Goal: Check status: Check status

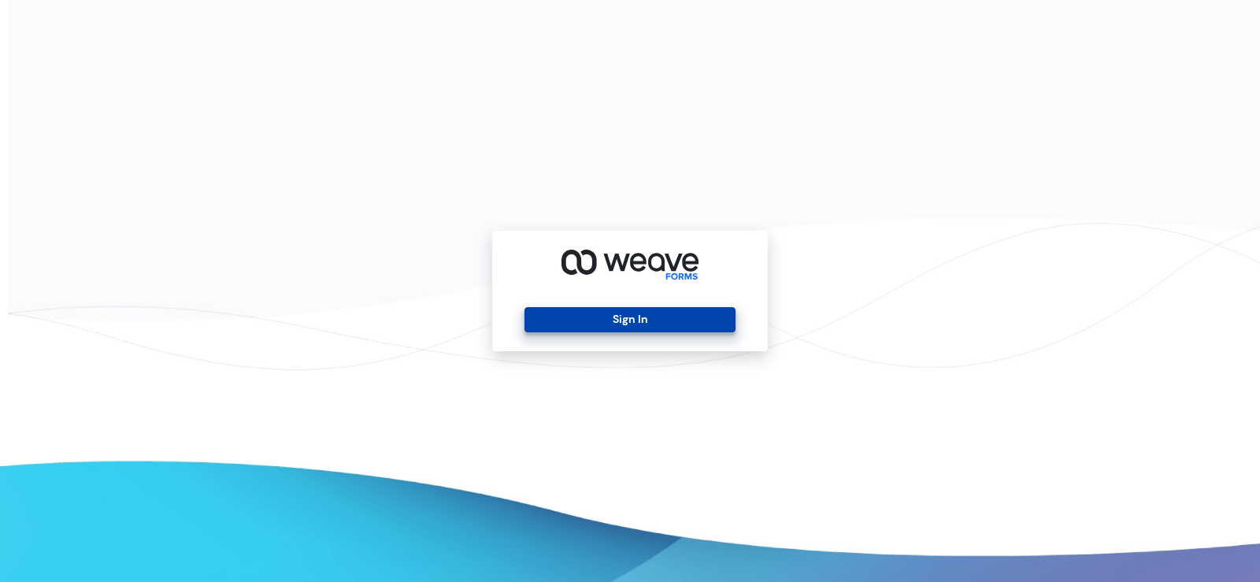
click at [587, 312] on button "Sign In" at bounding box center [629, 319] width 210 height 25
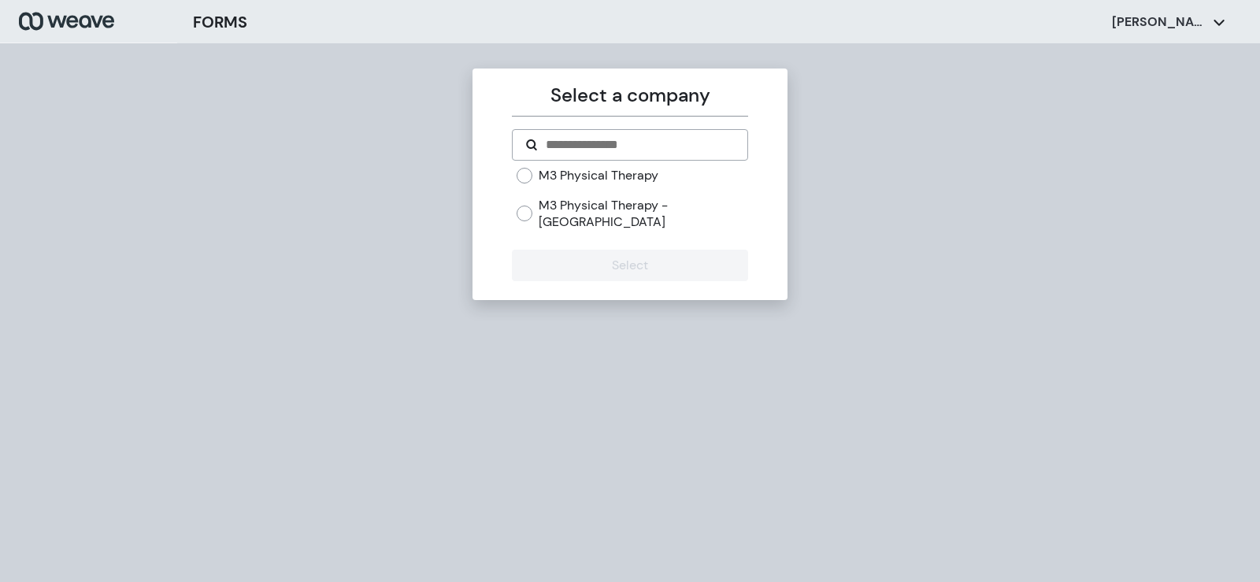
drag, startPoint x: 642, startPoint y: 165, endPoint x: 639, endPoint y: 179, distance: 14.7
click at [642, 165] on form "M3 Physical Therapy M3 Physical Therapy - [GEOGRAPHIC_DATA] Select" at bounding box center [629, 205] width 235 height 152
click at [639, 180] on label "M3 Physical Therapy" at bounding box center [599, 175] width 120 height 17
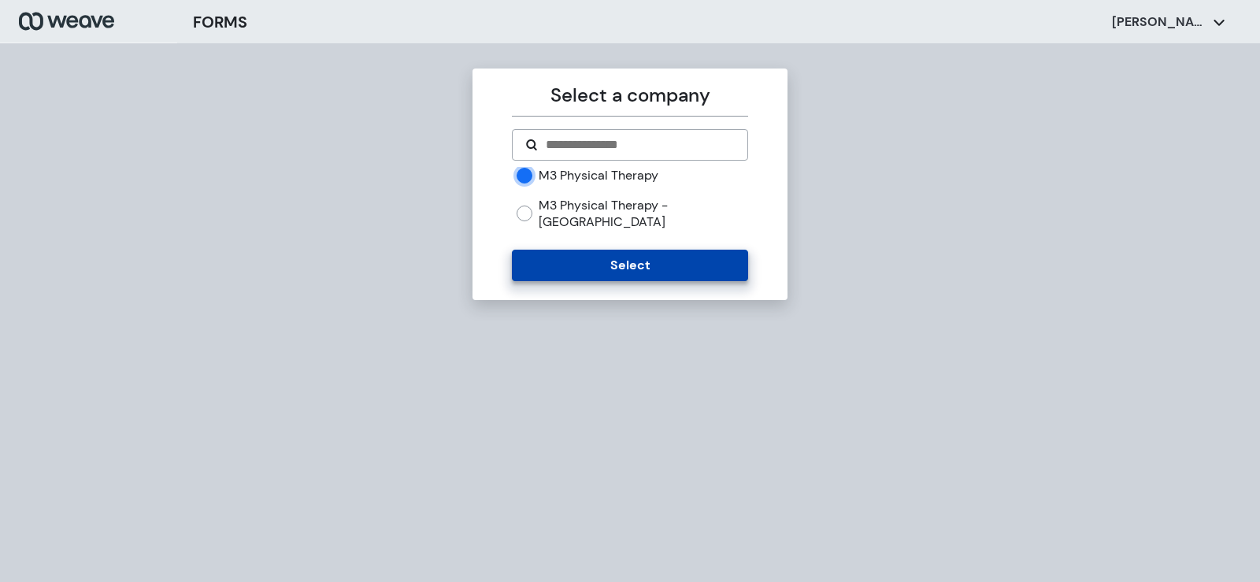
click at [646, 250] on button "Select" at bounding box center [629, 265] width 235 height 31
